Goal: Task Accomplishment & Management: Manage account settings

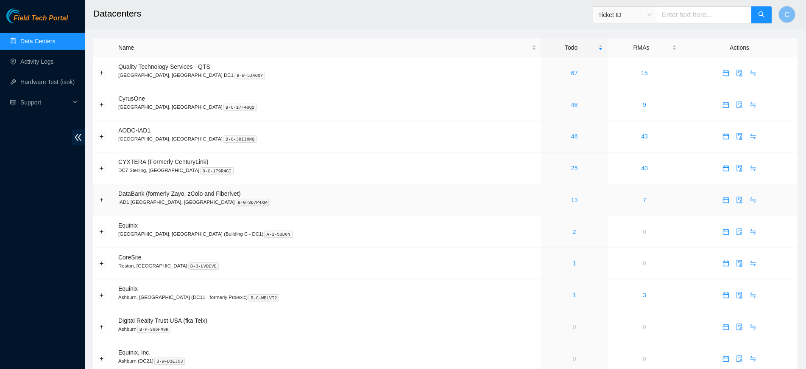
click at [571, 201] on link "13" at bounding box center [574, 199] width 7 height 7
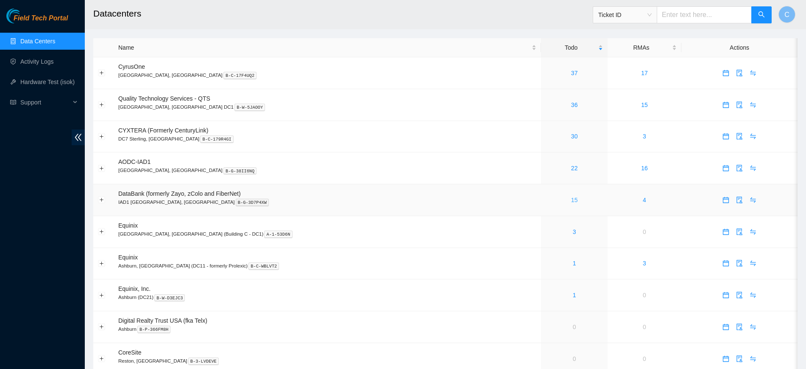
click at [571, 196] on link "15" at bounding box center [574, 199] width 7 height 7
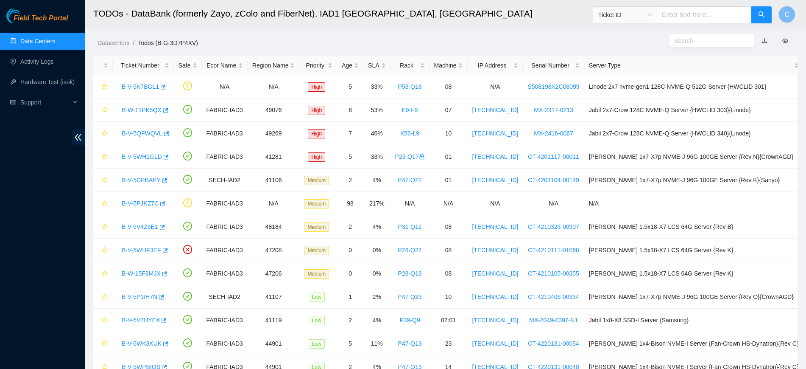
click at [55, 39] on link "Data Centers" at bounding box center [37, 41] width 35 height 7
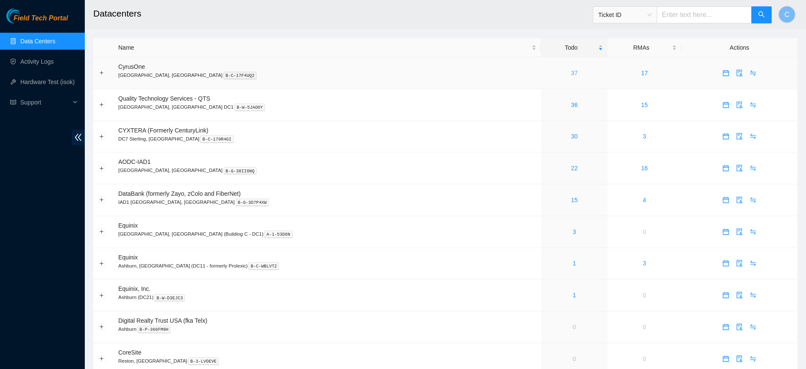
click at [571, 73] on link "37" at bounding box center [574, 73] width 7 height 7
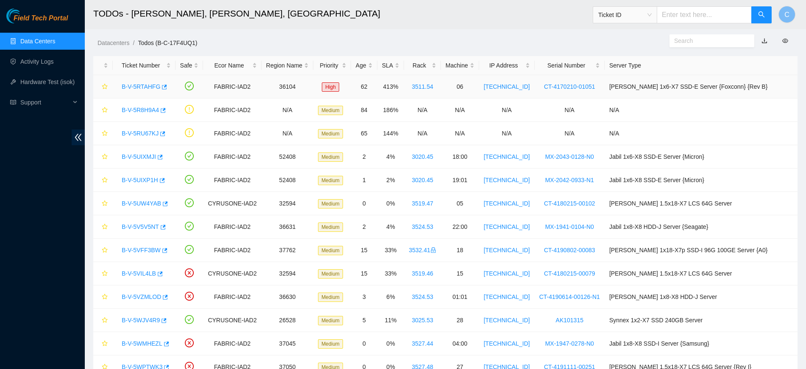
click at [136, 87] on link "B-V-5RTAHFG" at bounding box center [141, 86] width 39 height 7
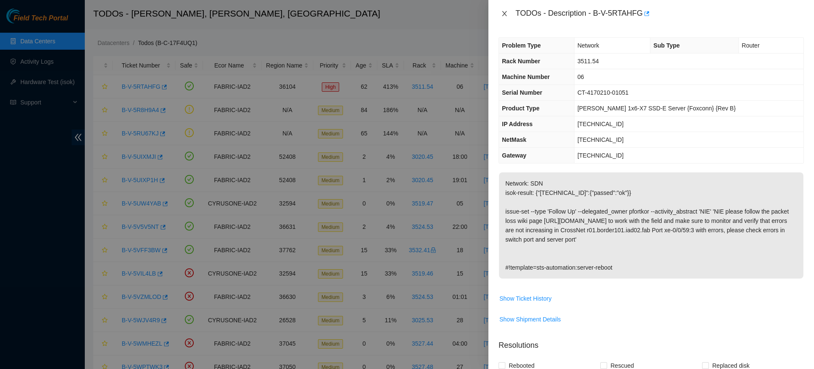
click at [506, 13] on icon "close" at bounding box center [504, 13] width 7 height 7
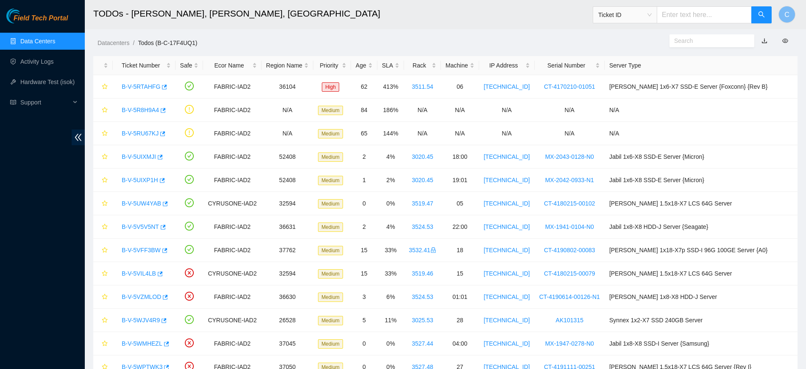
click at [26, 42] on link "Data Centers" at bounding box center [37, 41] width 35 height 7
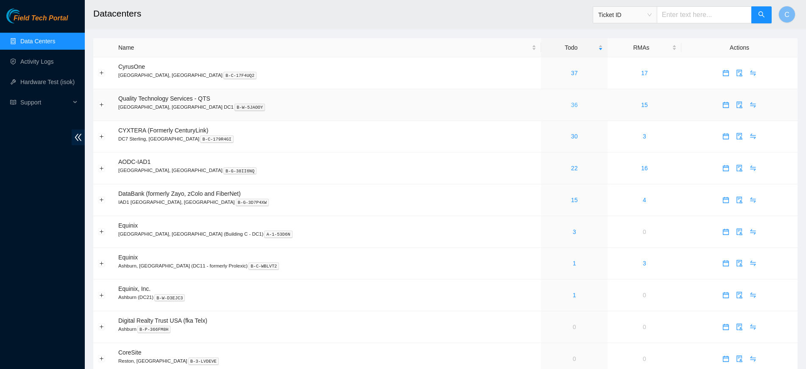
click at [571, 105] on link "36" at bounding box center [574, 104] width 7 height 7
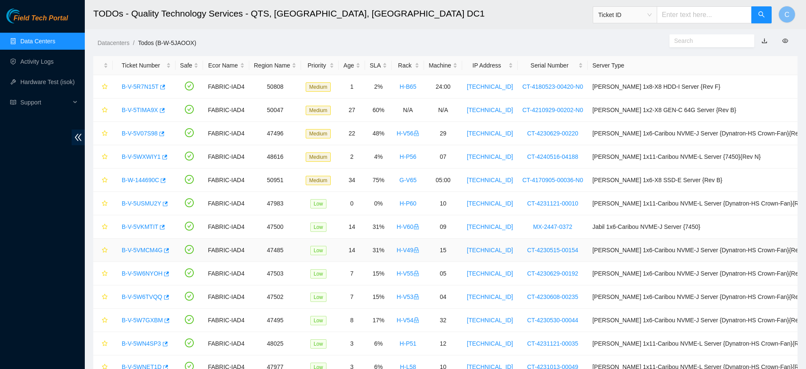
click at [323, 249] on span "Low" at bounding box center [318, 250] width 16 height 9
click at [324, 226] on span "Low" at bounding box center [318, 226] width 16 height 9
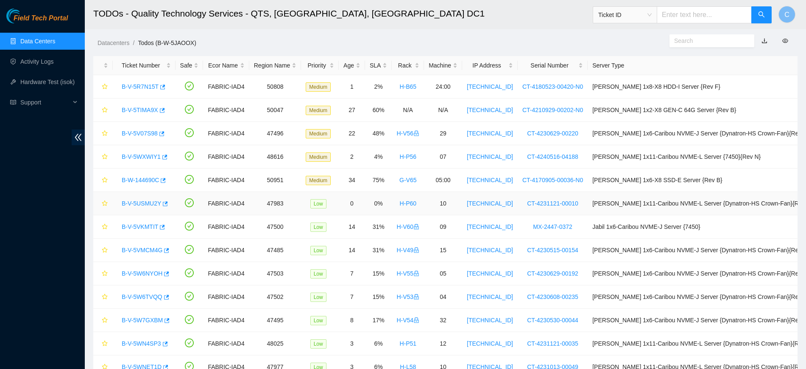
click at [327, 202] on span "Low" at bounding box center [318, 203] width 16 height 9
click at [327, 178] on span "Medium" at bounding box center [318, 180] width 25 height 9
click at [325, 157] on span "Medium" at bounding box center [318, 156] width 25 height 9
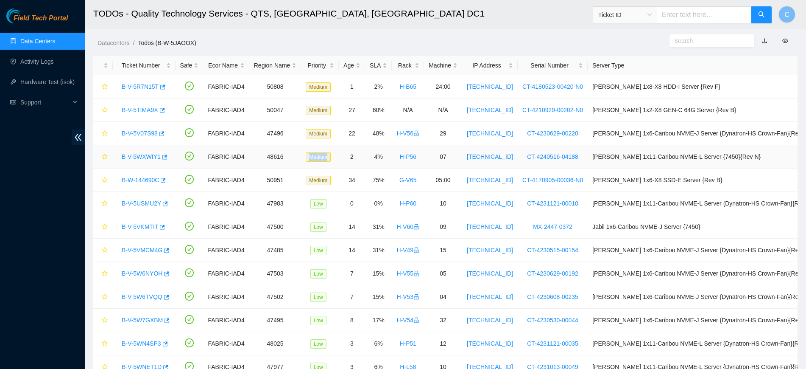
click at [325, 157] on span "Medium" at bounding box center [318, 156] width 25 height 9
click at [325, 130] on span "Medium" at bounding box center [318, 133] width 25 height 9
click at [325, 108] on span "Medium" at bounding box center [318, 110] width 25 height 9
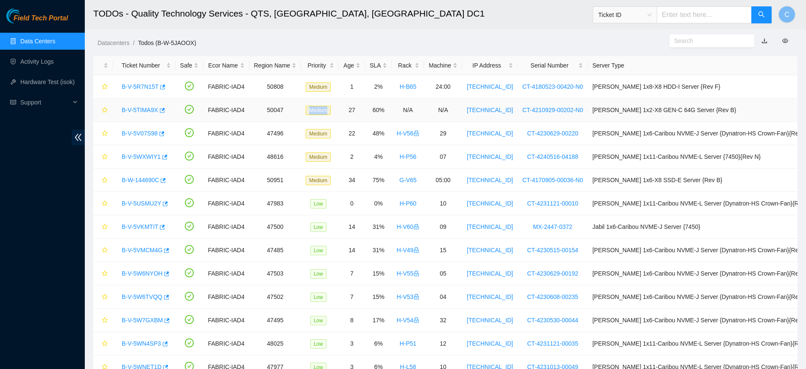
click at [325, 108] on span "Medium" at bounding box center [318, 110] width 25 height 9
click at [326, 89] on span "Medium" at bounding box center [318, 86] width 25 height 9
click at [326, 109] on span "Medium" at bounding box center [318, 110] width 25 height 9
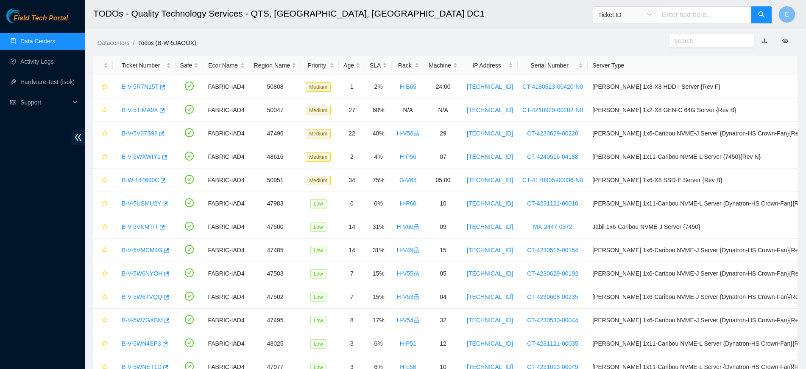
click at [364, 34] on div "Datacenters / Todos (B-W-5JAOOX) /" at bounding box center [355, 24] width 541 height 48
click at [47, 45] on link "Data Centers" at bounding box center [37, 41] width 35 height 7
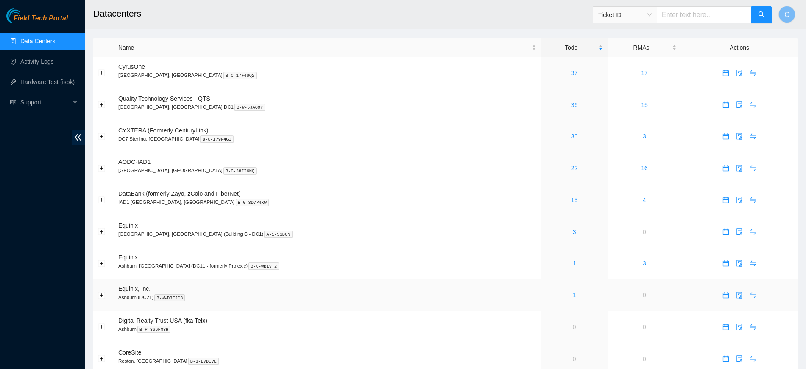
click at [573, 292] on link "1" at bounding box center [574, 294] width 3 height 7
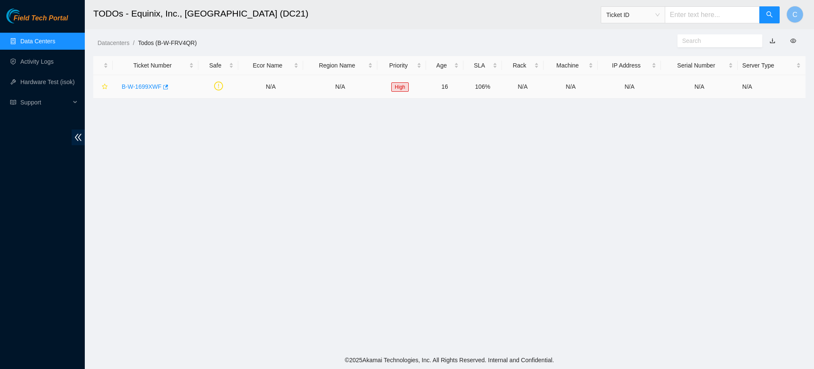
click at [139, 87] on link "B-W-1699XWF" at bounding box center [142, 86] width 40 height 7
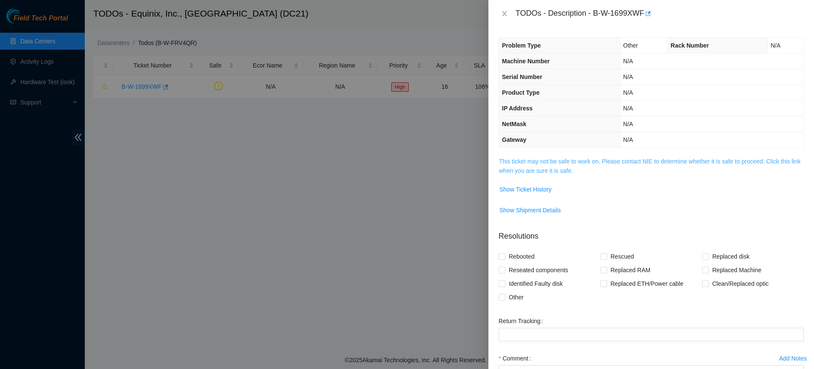
click at [561, 159] on link "This ticket may not be safe to work on. Please contact NIE to determine whether…" at bounding box center [650, 166] width 302 height 16
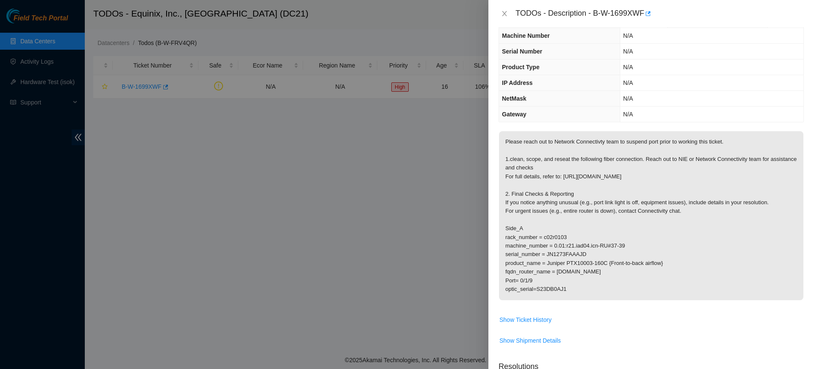
scroll to position [27, 0]
click at [505, 7] on div "TODOs - Description - B-W-1699XWF" at bounding box center [651, 14] width 305 height 14
click at [504, 10] on icon "close" at bounding box center [504, 13] width 7 height 7
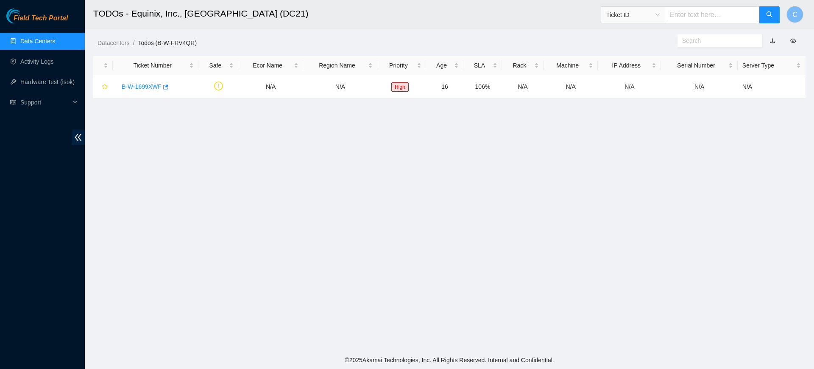
scroll to position [36, 0]
click at [48, 39] on link "Data Centers" at bounding box center [37, 41] width 35 height 7
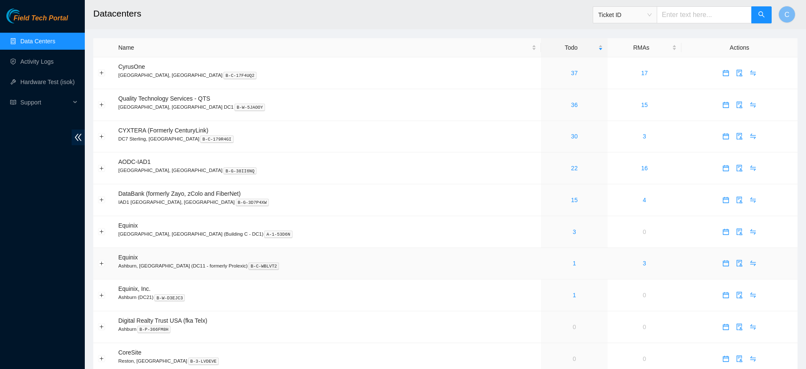
click at [546, 264] on div "1" at bounding box center [574, 262] width 57 height 9
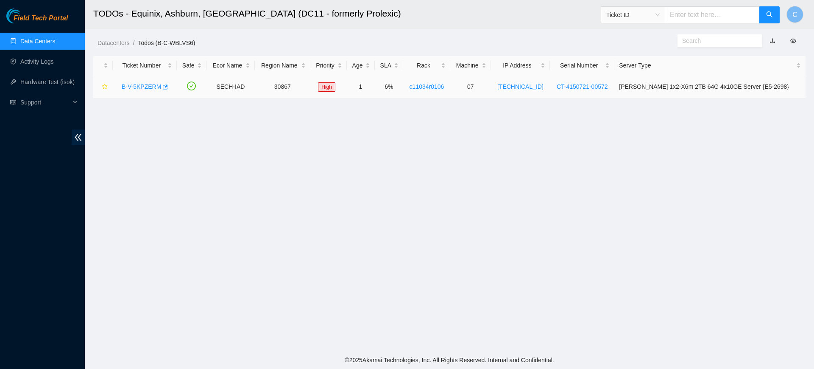
click at [143, 84] on link "B-V-5KPZERM" at bounding box center [141, 86] width 39 height 7
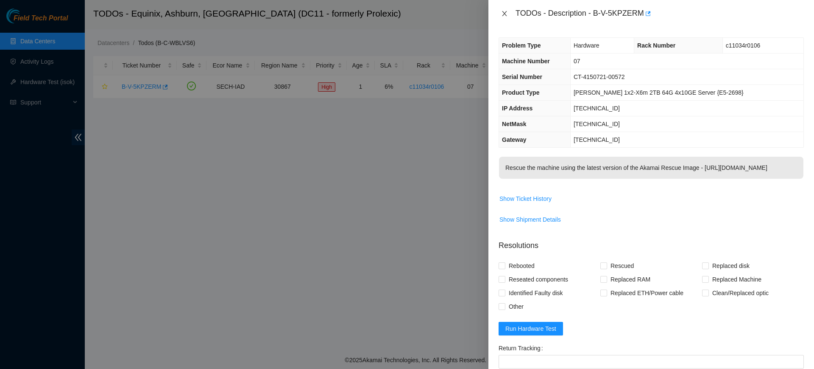
click at [504, 10] on icon "close" at bounding box center [504, 13] width 7 height 7
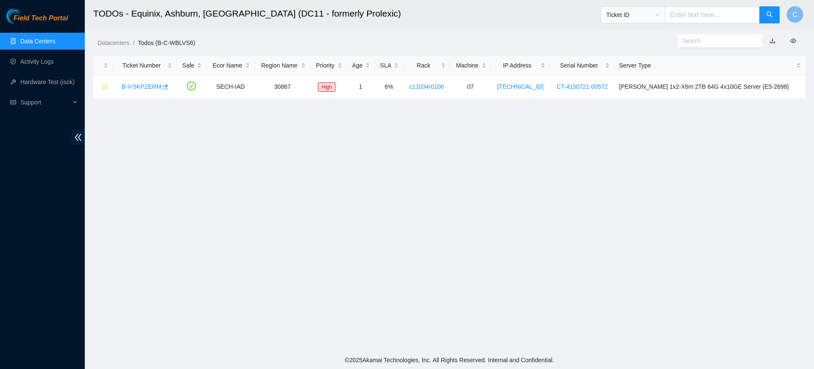
click at [55, 38] on link "Data Centers" at bounding box center [37, 41] width 35 height 7
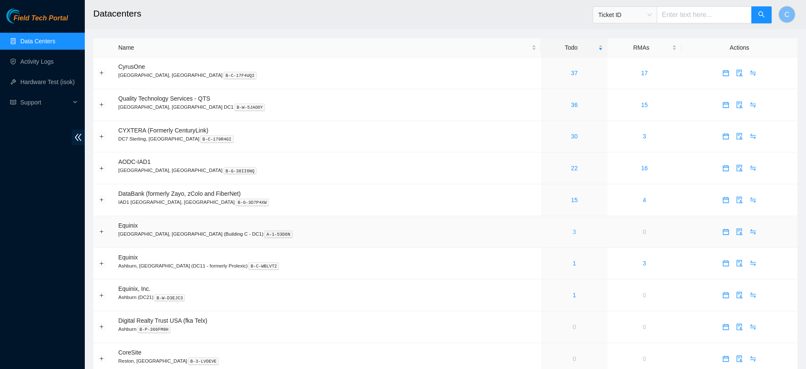
click at [573, 229] on link "3" at bounding box center [574, 231] width 3 height 7
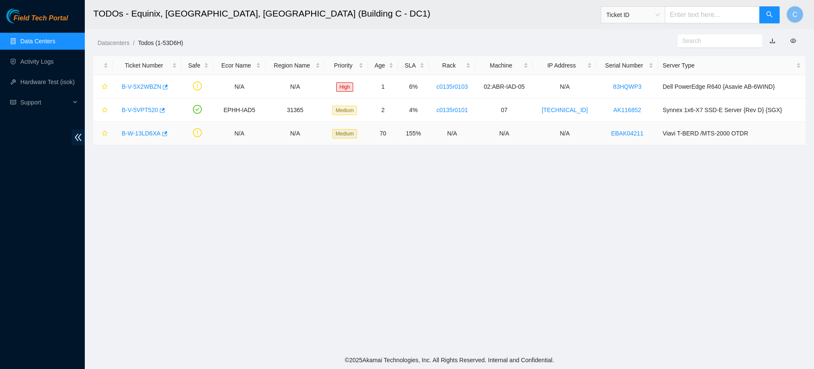
click at [136, 134] on link "B-W-13LD6XA" at bounding box center [141, 133] width 39 height 7
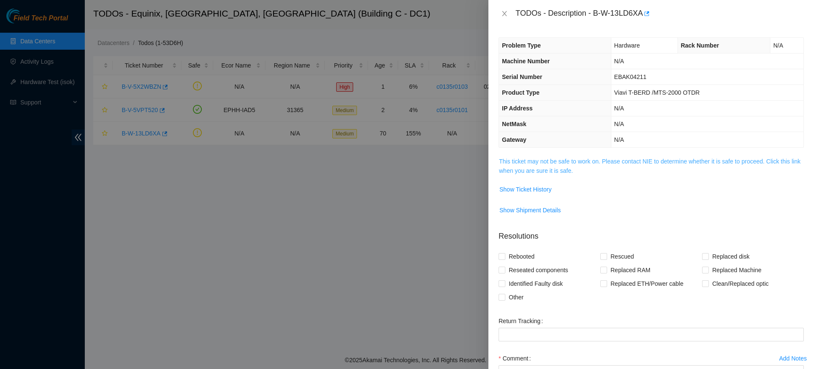
click at [545, 164] on link "This ticket may not be safe to work on. Please contact NIE to determine whether…" at bounding box center [650, 166] width 302 height 16
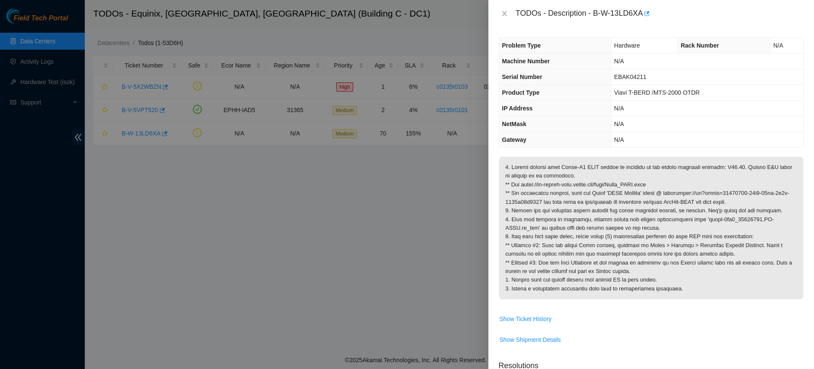
click at [506, 9] on div "TODOs - Description - B-W-13LD6XA" at bounding box center [651, 14] width 305 height 14
click at [504, 12] on icon "close" at bounding box center [504, 13] width 5 height 5
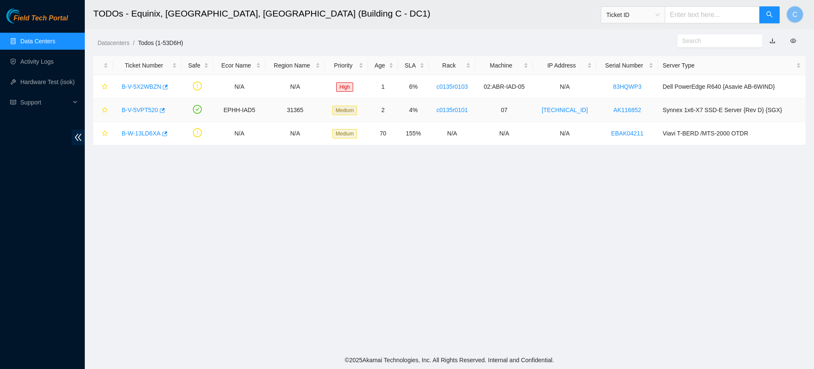
click at [139, 110] on link "B-V-5VPT520" at bounding box center [140, 109] width 36 height 7
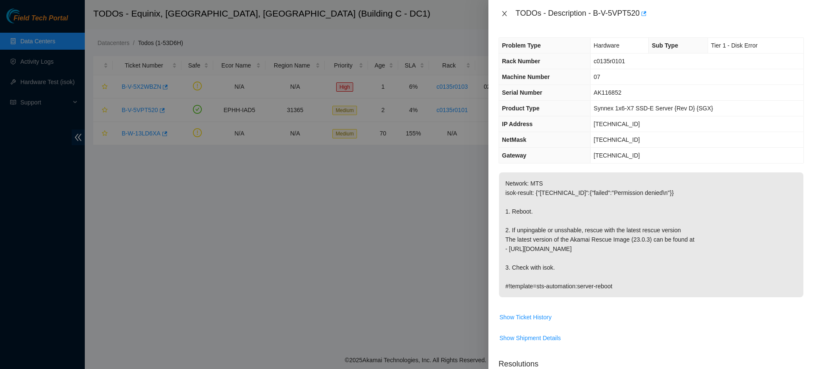
click at [507, 13] on icon "close" at bounding box center [504, 13] width 7 height 7
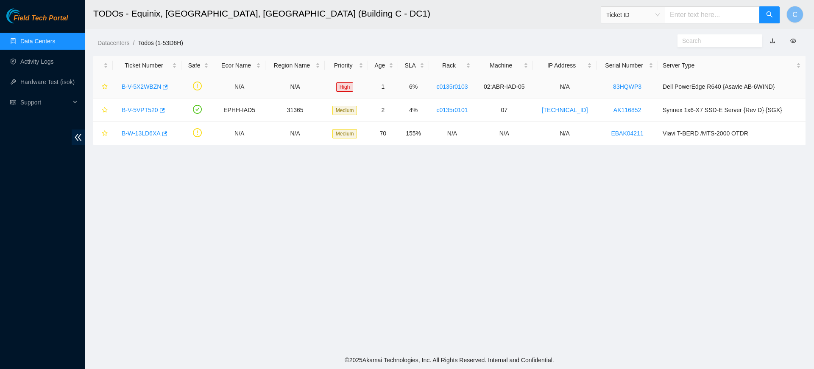
click at [145, 81] on div "B-V-5X2WBZN" at bounding box center [146, 87] width 59 height 14
click at [140, 87] on link "B-V-5X2WBZN" at bounding box center [141, 86] width 39 height 7
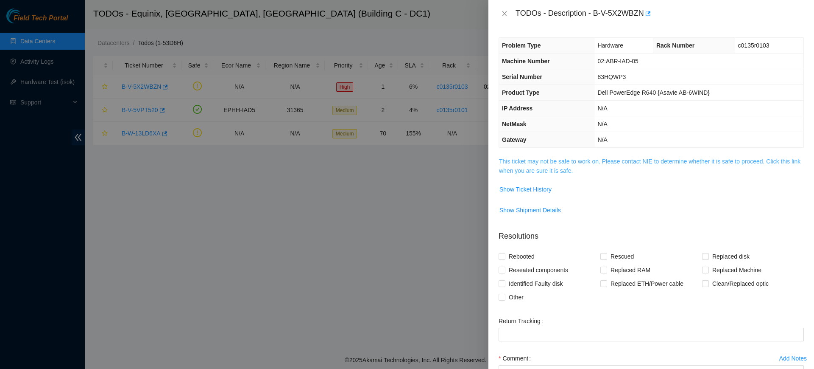
click at [609, 160] on link "This ticket may not be safe to work on. Please contact NIE to determine whether…" at bounding box center [650, 166] width 302 height 16
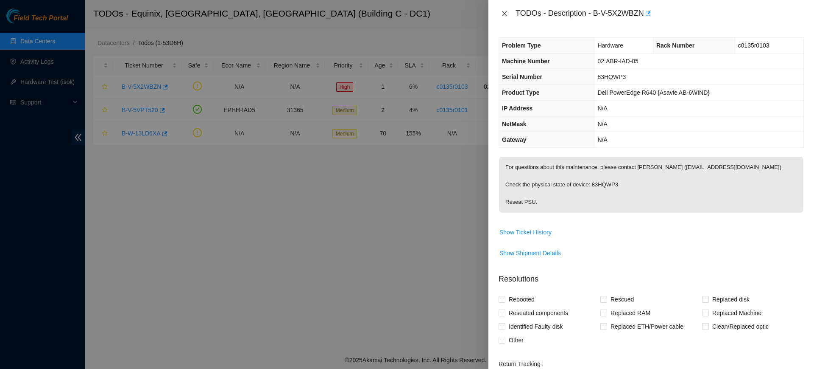
click at [502, 11] on icon "close" at bounding box center [504, 13] width 7 height 7
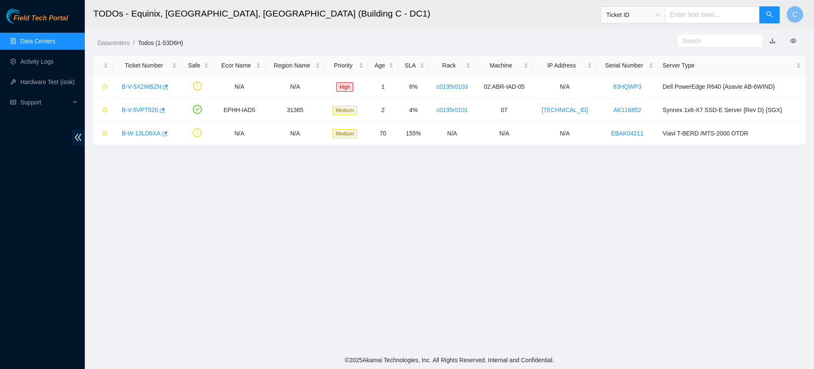
click at [55, 38] on link "Data Centers" at bounding box center [37, 41] width 35 height 7
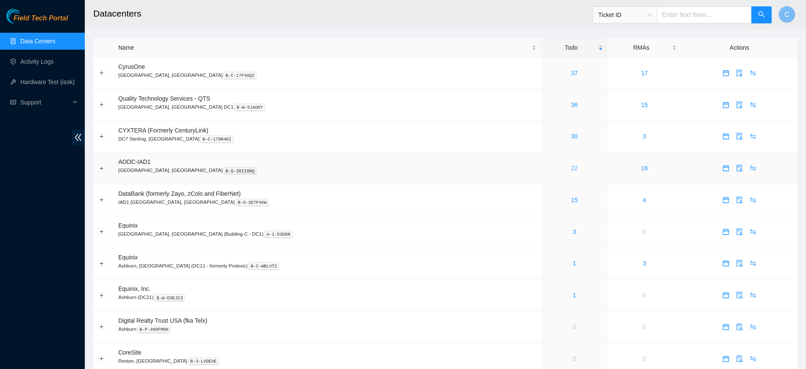
click at [571, 169] on link "22" at bounding box center [574, 168] width 7 height 7
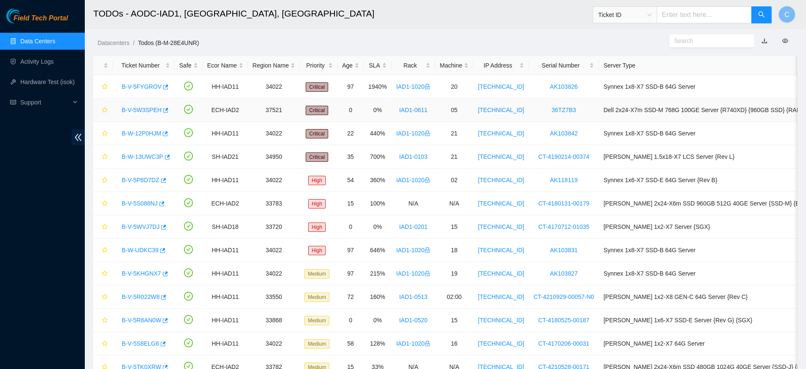
click at [134, 109] on link "B-V-5W3SPEH" at bounding box center [142, 109] width 40 height 7
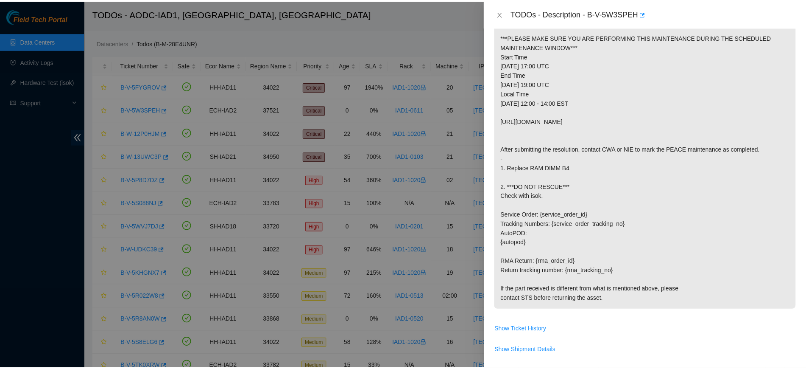
scroll to position [155, 0]
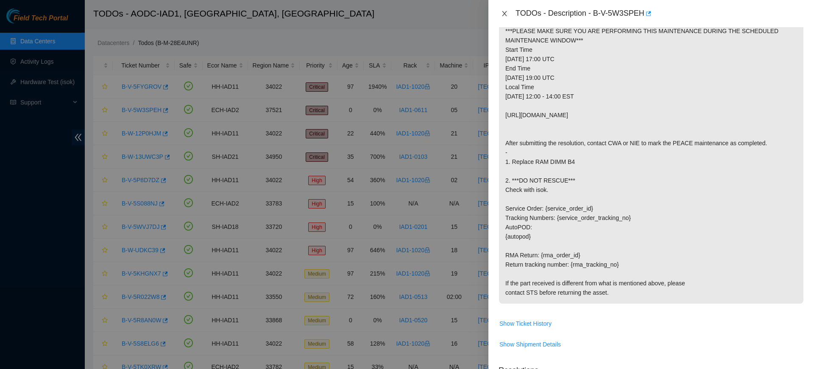
click at [506, 13] on icon "close" at bounding box center [504, 13] width 7 height 7
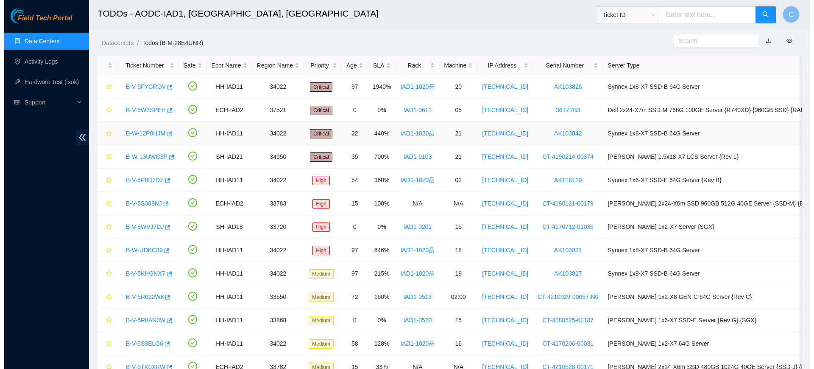
scroll to position [193, 0]
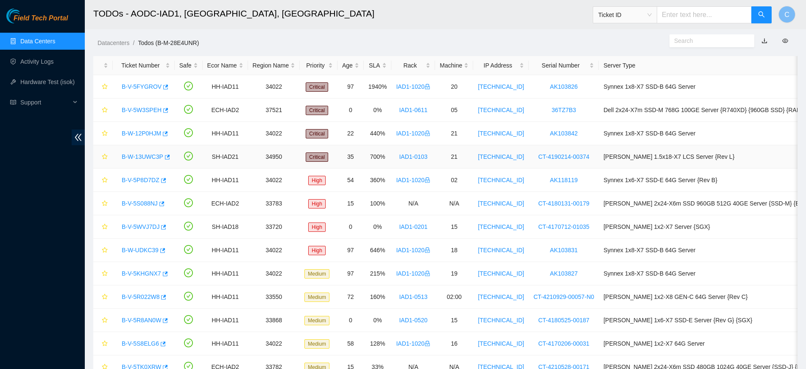
click at [136, 157] on link "B-W-13UWC3P" at bounding box center [143, 156] width 42 height 7
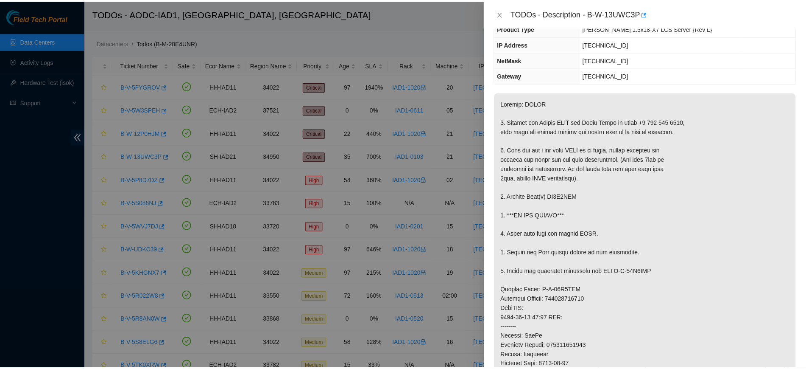
scroll to position [119, 0]
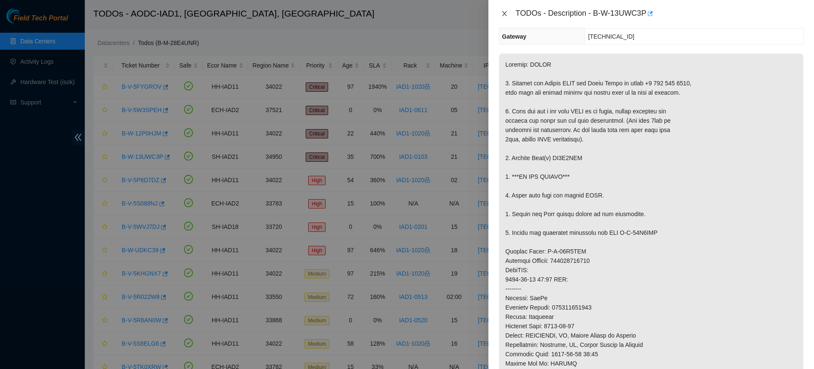
click at [507, 14] on icon "close" at bounding box center [504, 13] width 7 height 7
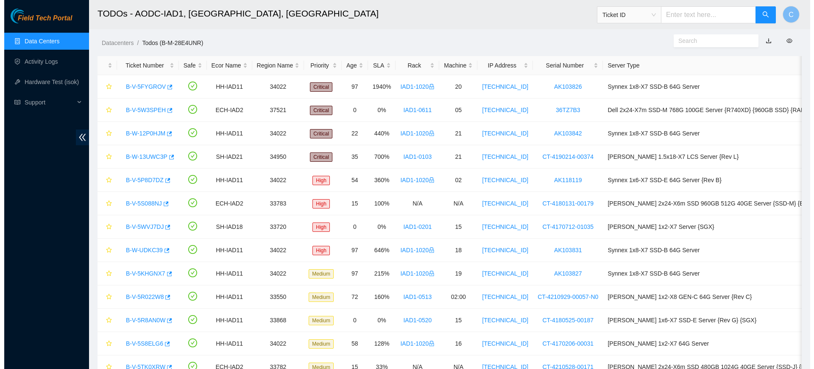
scroll to position [156, 0]
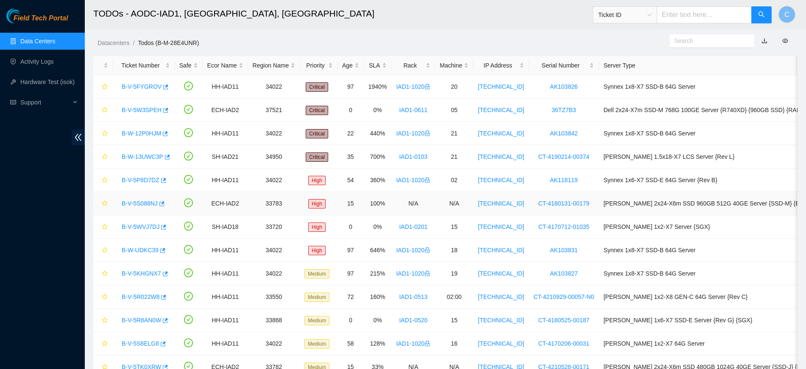
click at [137, 203] on link "B-V-5S088NJ" at bounding box center [140, 203] width 36 height 7
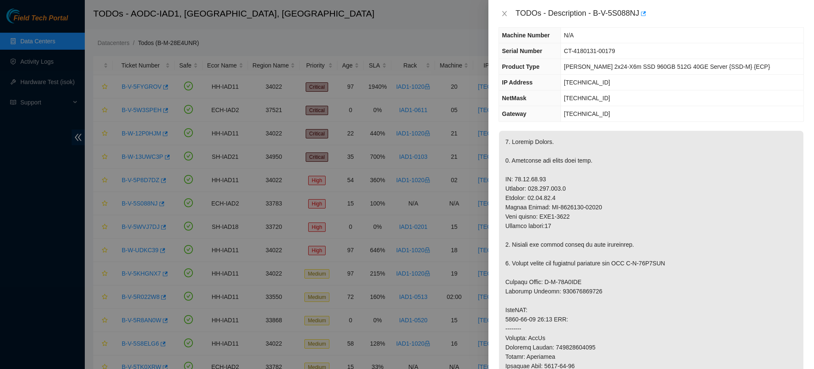
scroll to position [22, 0]
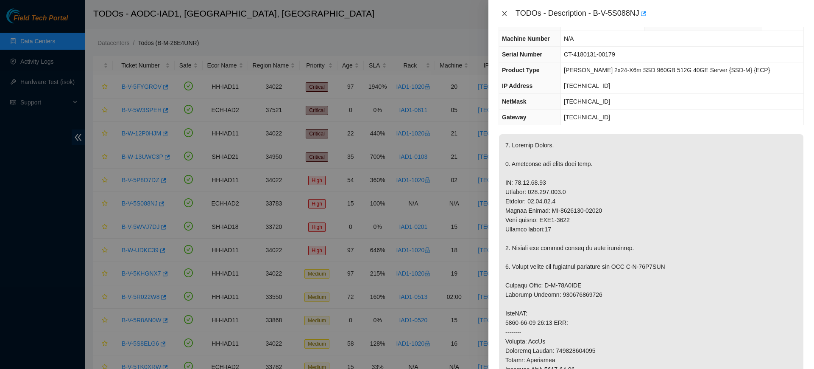
click at [504, 14] on icon "close" at bounding box center [504, 13] width 5 height 5
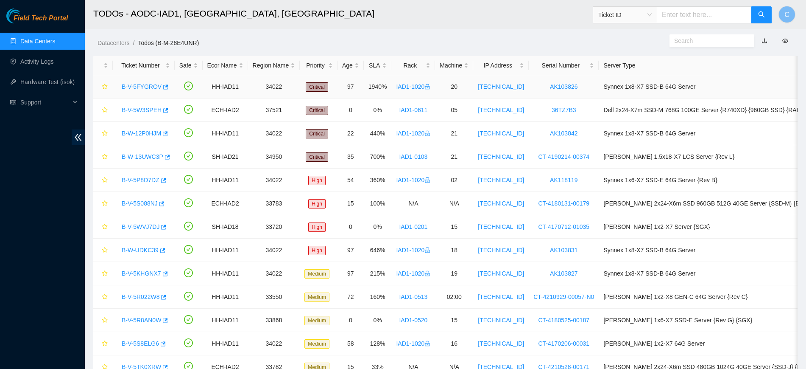
click at [143, 87] on link "B-V-5FYGROV" at bounding box center [142, 86] width 40 height 7
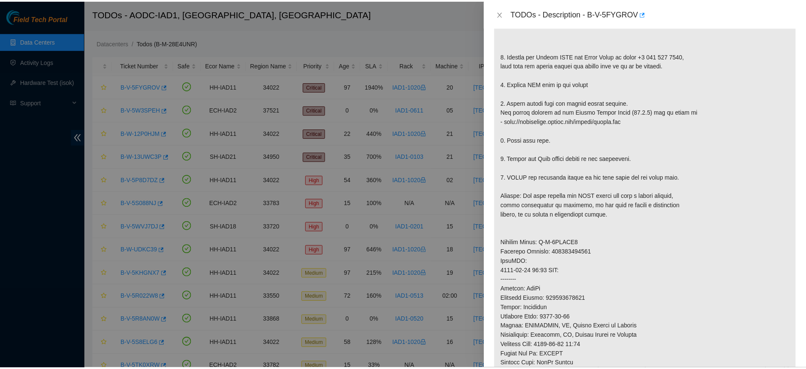
scroll to position [202, 0]
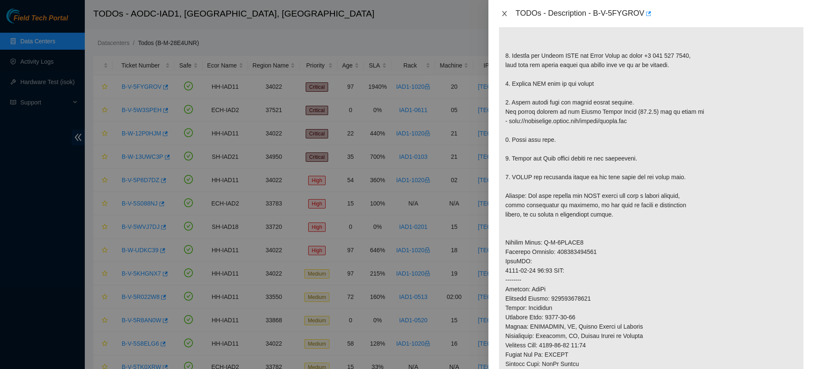
click at [503, 13] on icon "close" at bounding box center [504, 13] width 7 height 7
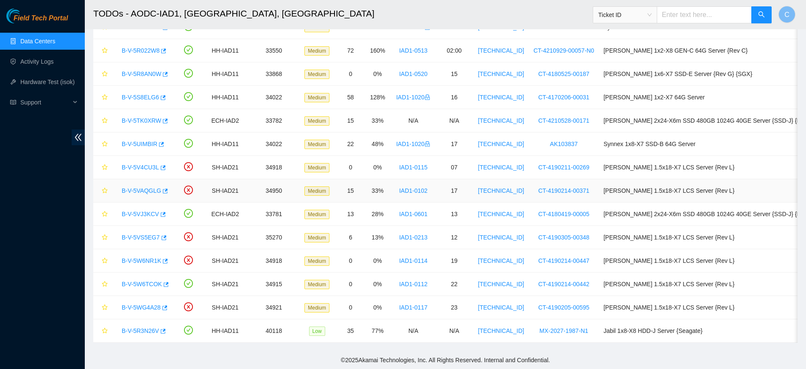
scroll to position [0, 0]
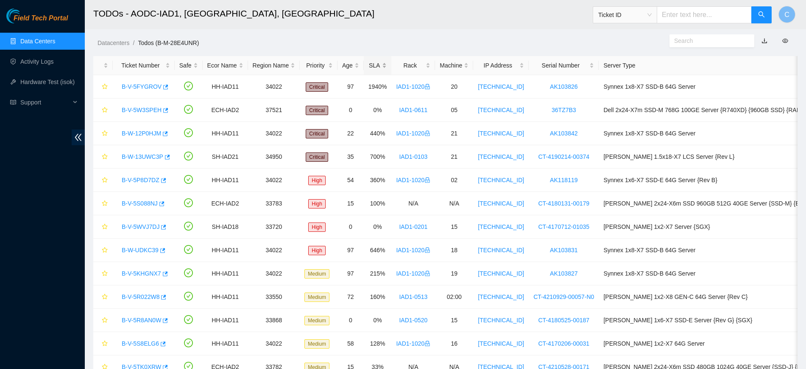
click at [377, 68] on div "SLA" at bounding box center [378, 65] width 19 height 9
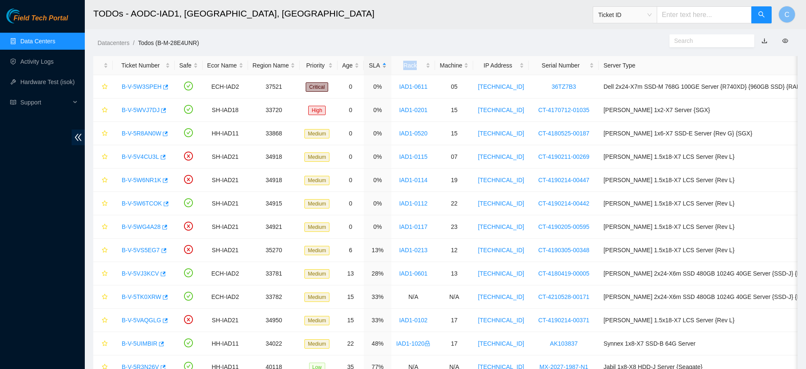
click at [377, 68] on div "SLA" at bounding box center [378, 65] width 19 height 9
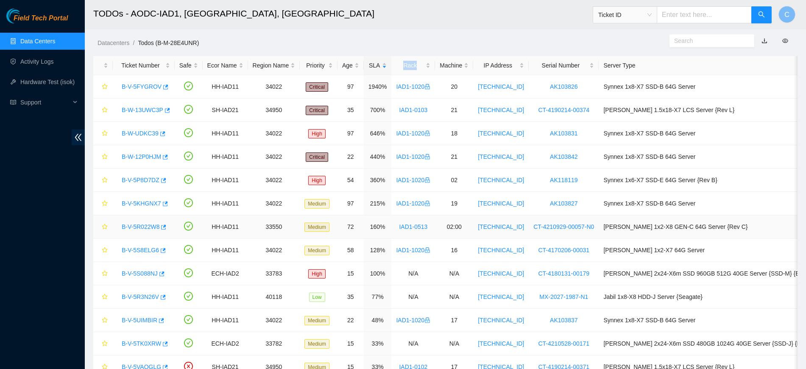
click at [141, 227] on link "B-V-5R022W8" at bounding box center [141, 226] width 38 height 7
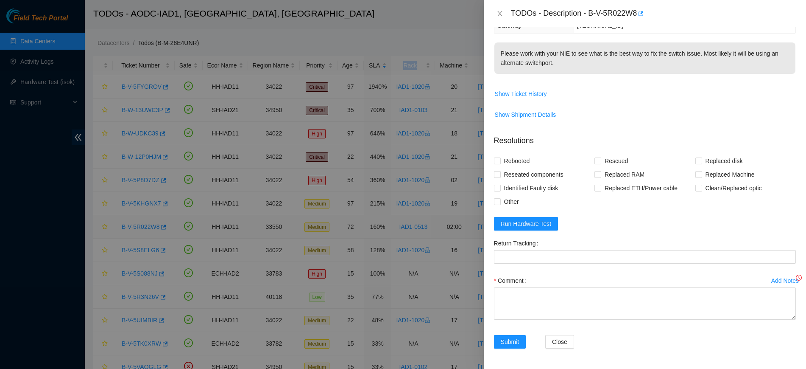
scroll to position [130, 0]
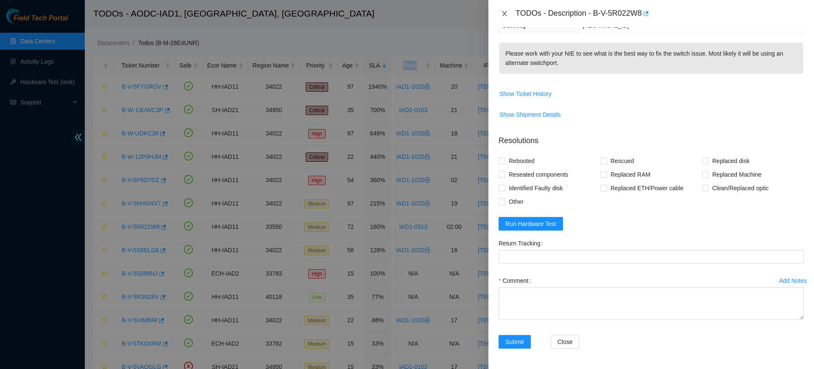
click at [504, 12] on icon "close" at bounding box center [504, 13] width 5 height 5
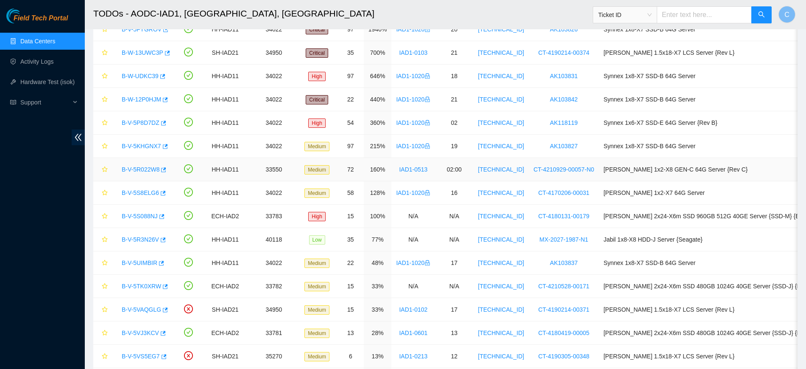
scroll to position [58, 0]
